Goal: Find contact information: Find contact information

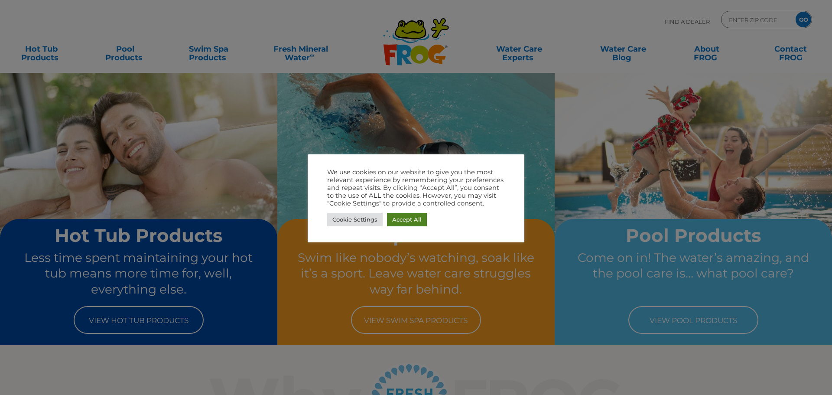
click at [401, 221] on link "Accept All" at bounding box center [407, 219] width 40 height 13
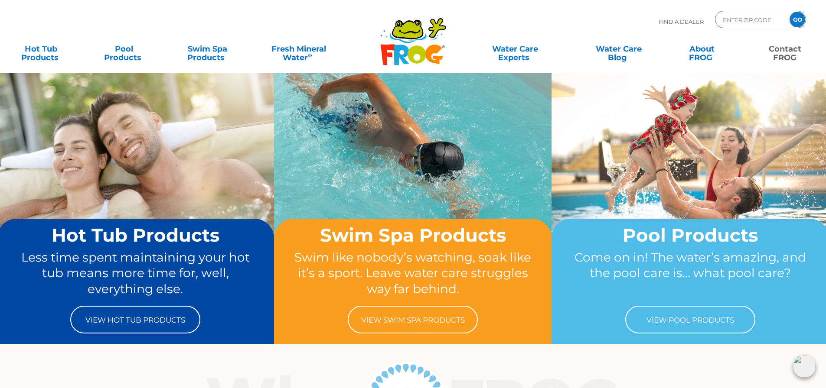
click at [782, 54] on link "Contact FROG" at bounding box center [785, 48] width 65 height 17
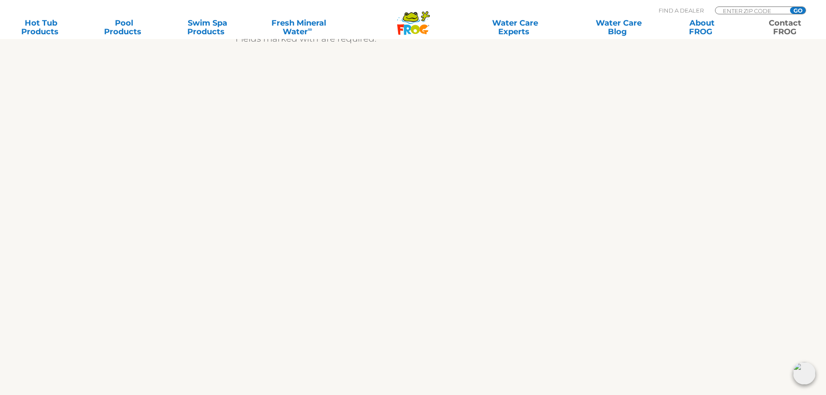
scroll to position [358, 0]
